Goal: Task Accomplishment & Management: Use online tool/utility

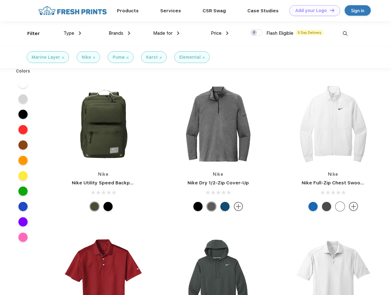
click at [312, 10] on link "Add your Logo Design Tool" at bounding box center [314, 10] width 51 height 11
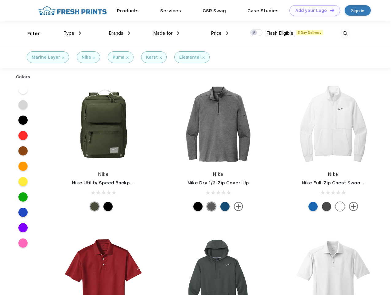
click at [0, 0] on div "Design Tool" at bounding box center [0, 0] width 0 height 0
click at [329, 10] on link "Add your Logo Design Tool" at bounding box center [314, 10] width 51 height 11
click at [29, 33] on div "Filter" at bounding box center [33, 33] width 13 height 7
click at [72, 33] on span "Type" at bounding box center [69, 33] width 11 height 6
click at [119, 33] on span "Brands" at bounding box center [116, 33] width 15 height 6
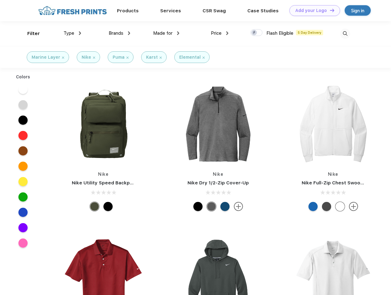
click at [166, 33] on span "Made for" at bounding box center [162, 33] width 19 height 6
click at [220, 33] on span "Price" at bounding box center [216, 33] width 11 height 6
click at [257, 33] on div at bounding box center [256, 32] width 12 height 7
click at [254, 33] on input "checkbox" at bounding box center [252, 31] width 4 height 4
click at [345, 33] on img at bounding box center [345, 34] width 10 height 10
